Goal: Task Accomplishment & Management: Complete application form

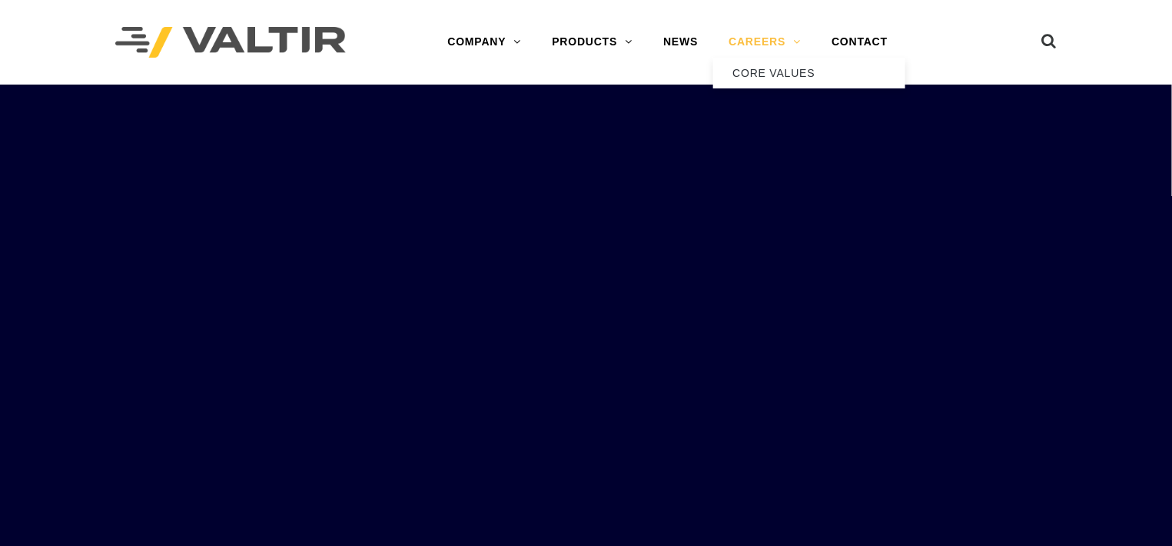
click at [772, 45] on link "CAREERS" at bounding box center [764, 42] width 103 height 31
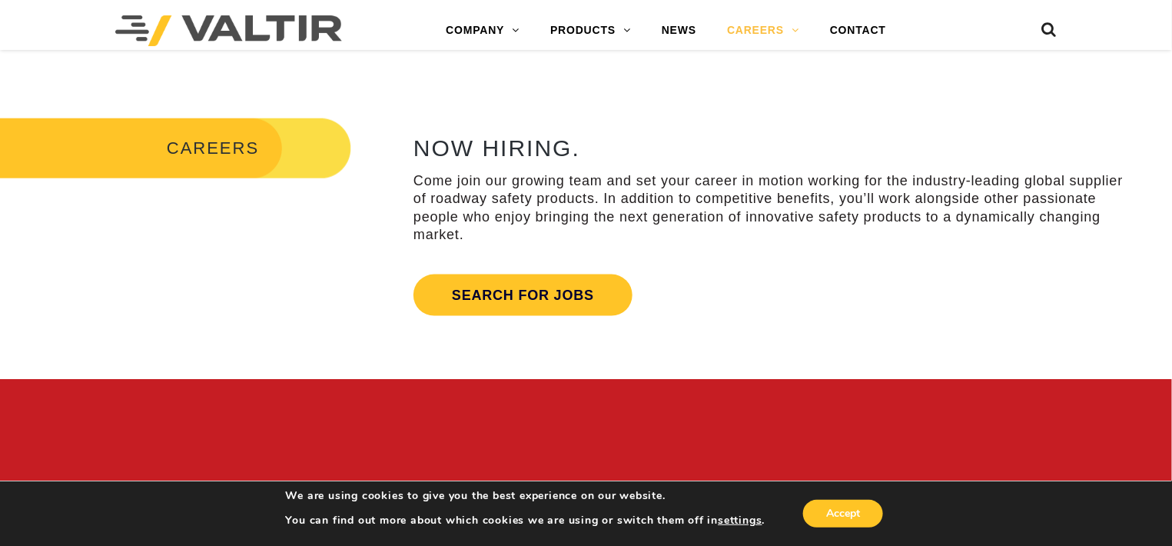
scroll to position [535, 0]
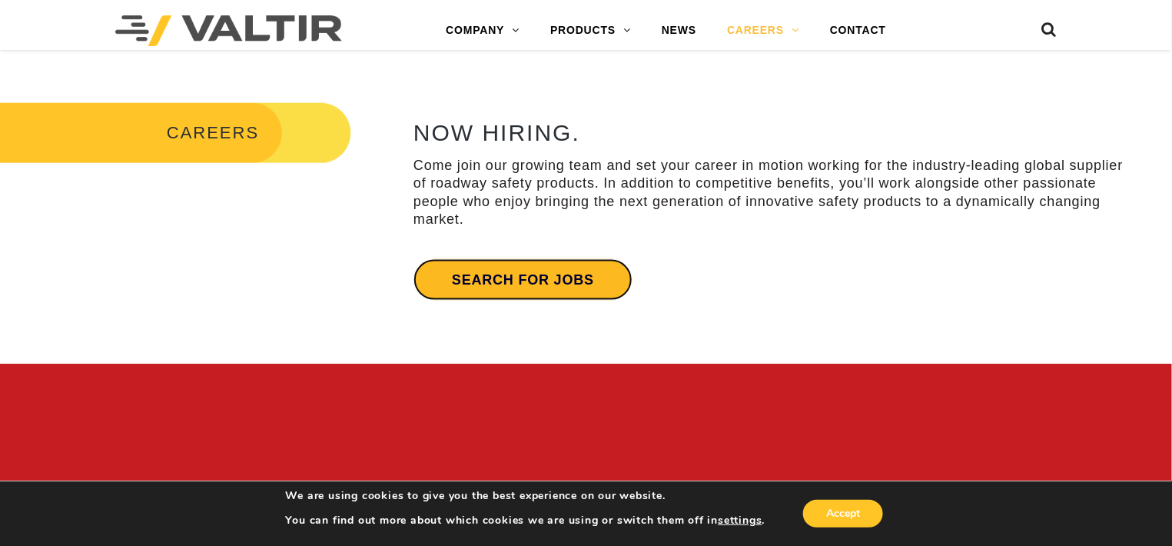
click at [559, 283] on link "Search for jobs" at bounding box center [522, 279] width 219 height 41
click at [523, 294] on link "Search for jobs" at bounding box center [522, 279] width 219 height 41
click at [539, 284] on link "Search for jobs" at bounding box center [522, 279] width 219 height 41
click at [491, 277] on link "Search for jobs" at bounding box center [522, 279] width 219 height 41
